Goal: Transaction & Acquisition: Book appointment/travel/reservation

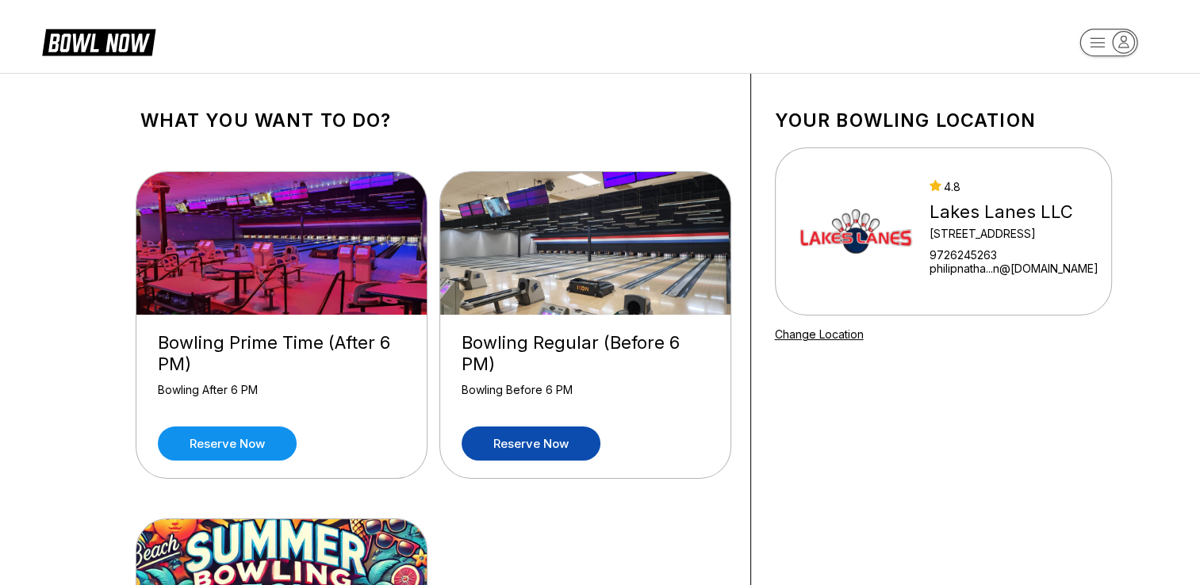
click at [531, 446] on link "Reserve now" at bounding box center [531, 444] width 139 height 34
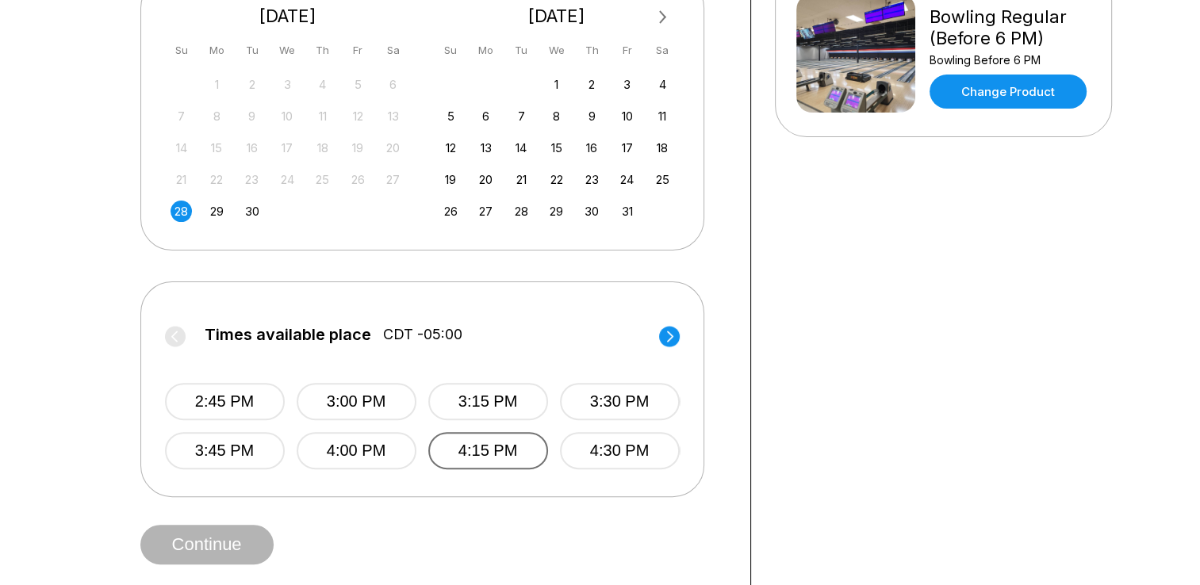
scroll to position [397, 0]
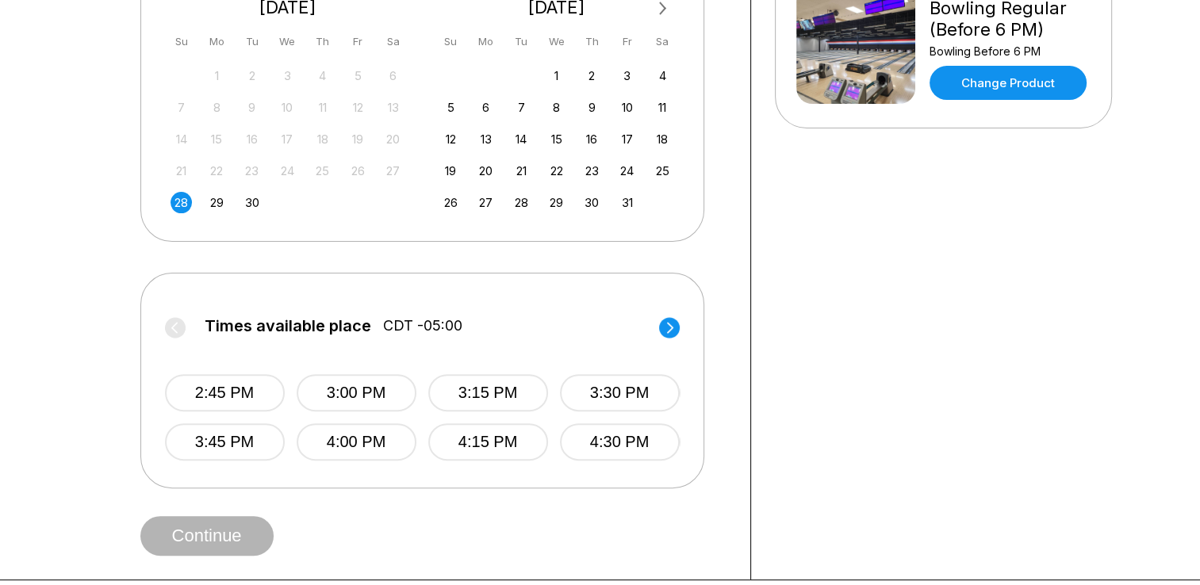
click at [190, 205] on div "28" at bounding box center [181, 202] width 21 height 21
click at [524, 386] on button "3:15 PM" at bounding box center [488, 392] width 120 height 37
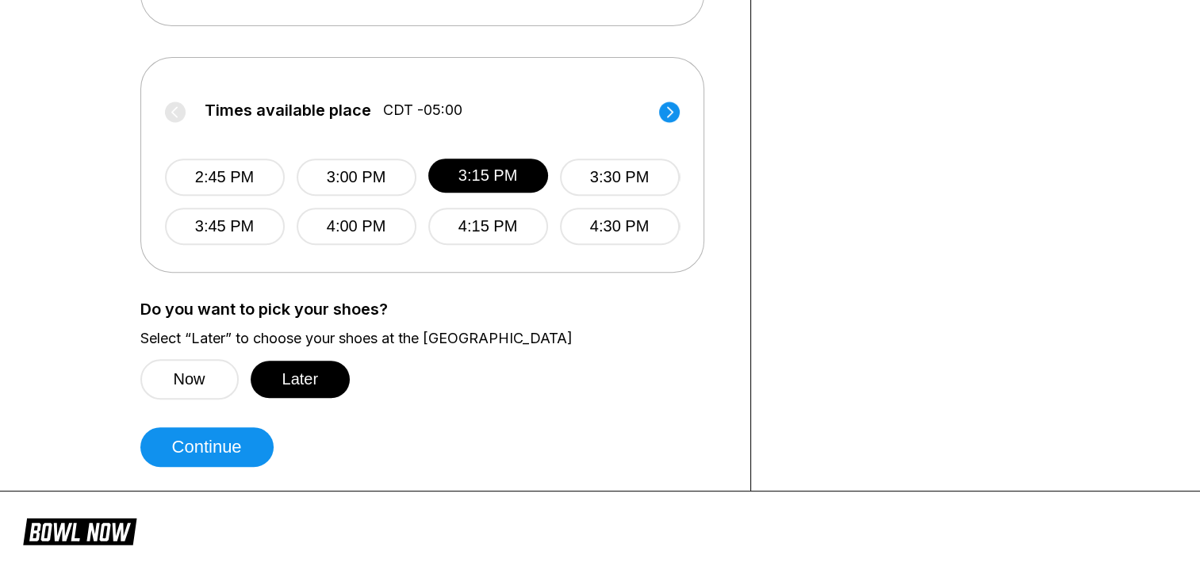
scroll to position [714, 0]
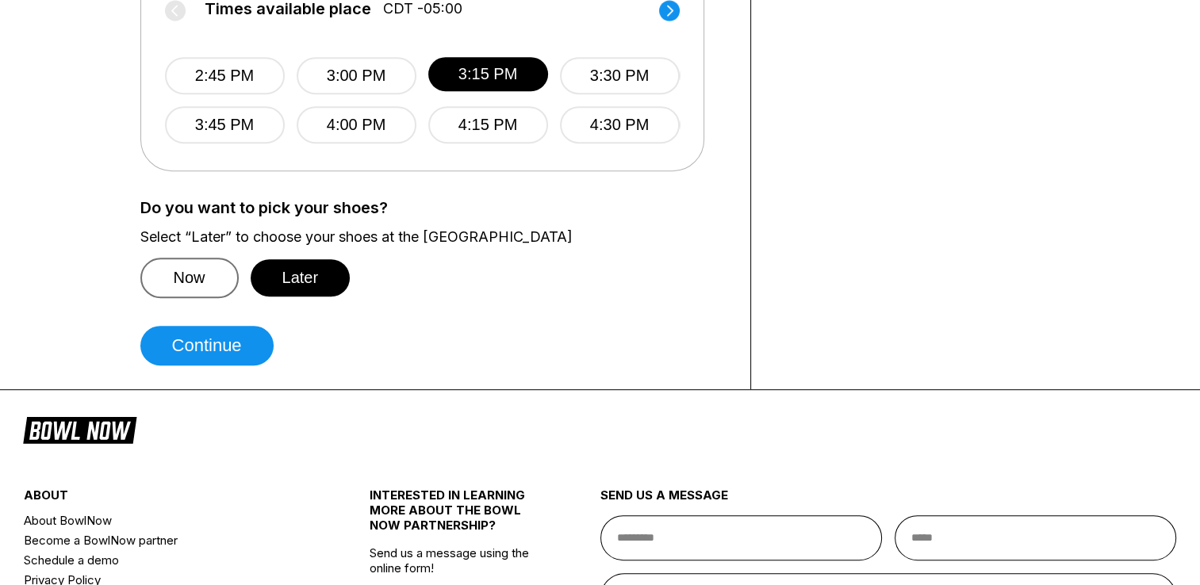
click at [213, 285] on button "Now" at bounding box center [189, 278] width 98 height 40
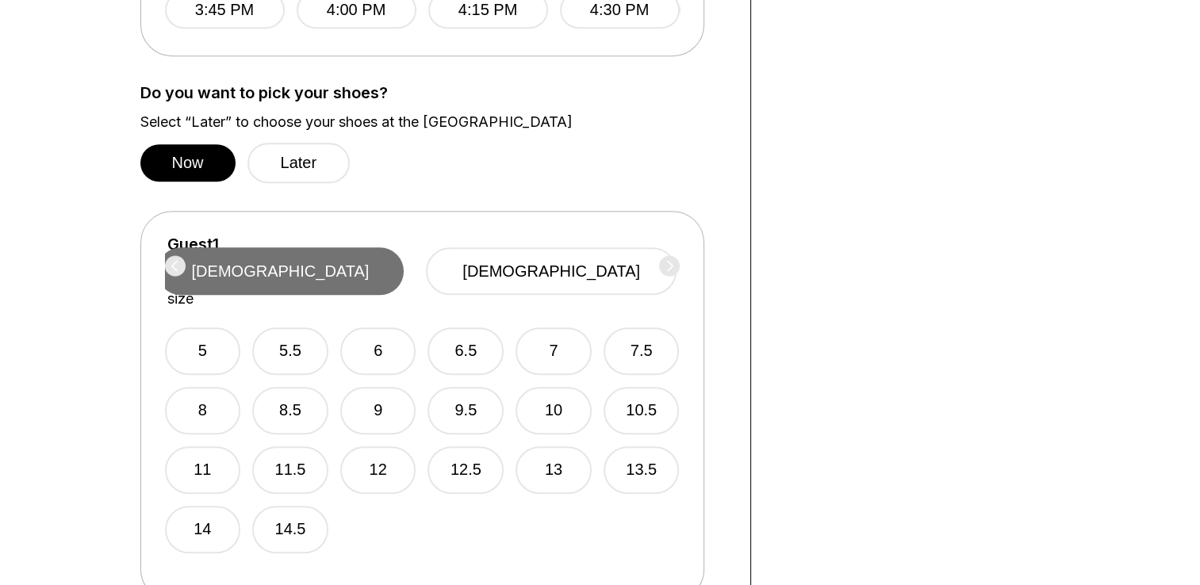
scroll to position [952, 0]
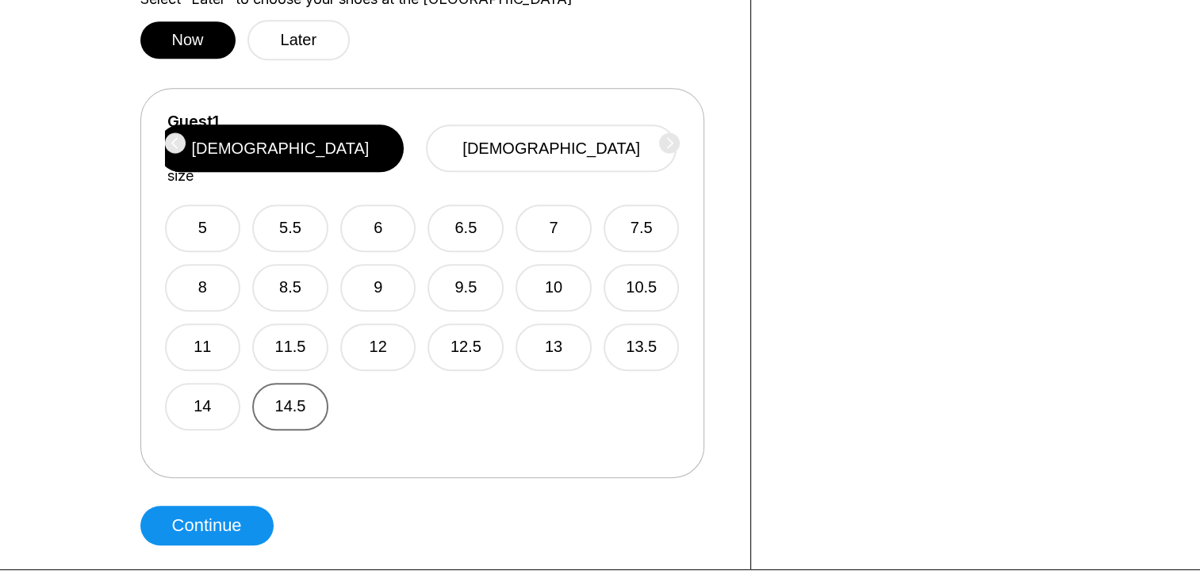
click at [309, 384] on button "14.5" at bounding box center [290, 407] width 76 height 48
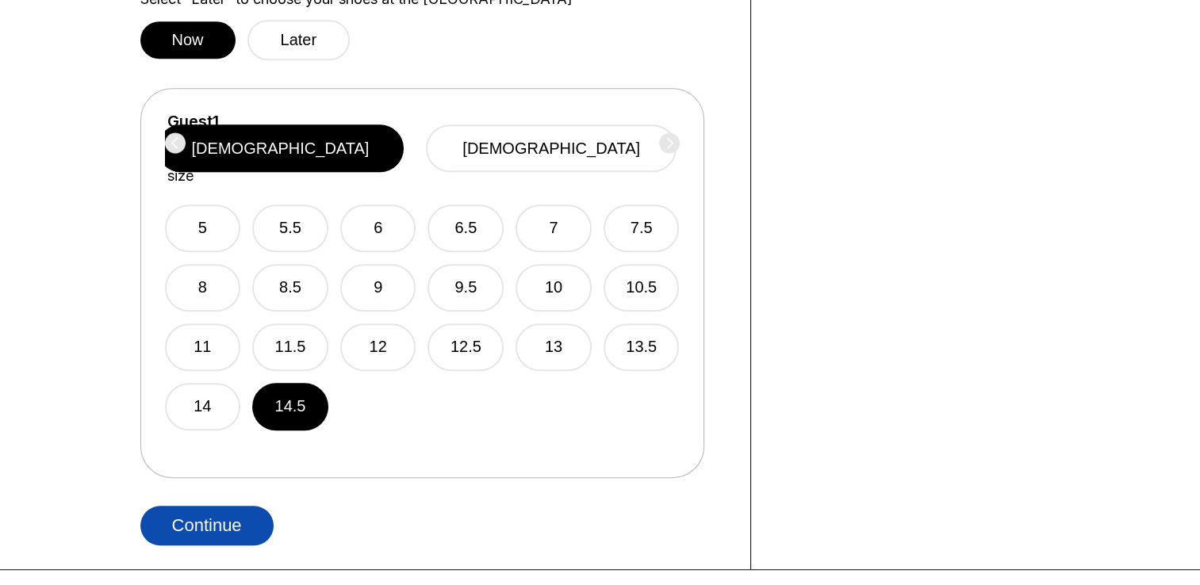
click at [243, 527] on button "Continue" at bounding box center [206, 526] width 133 height 40
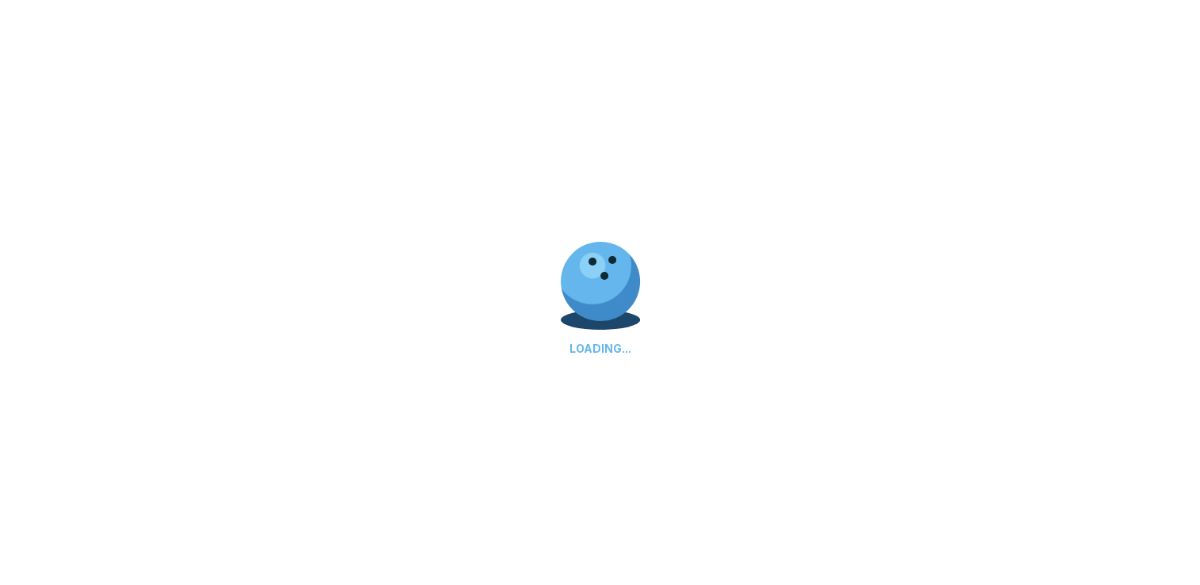
select select "**"
